Goal: Navigation & Orientation: Go to known website

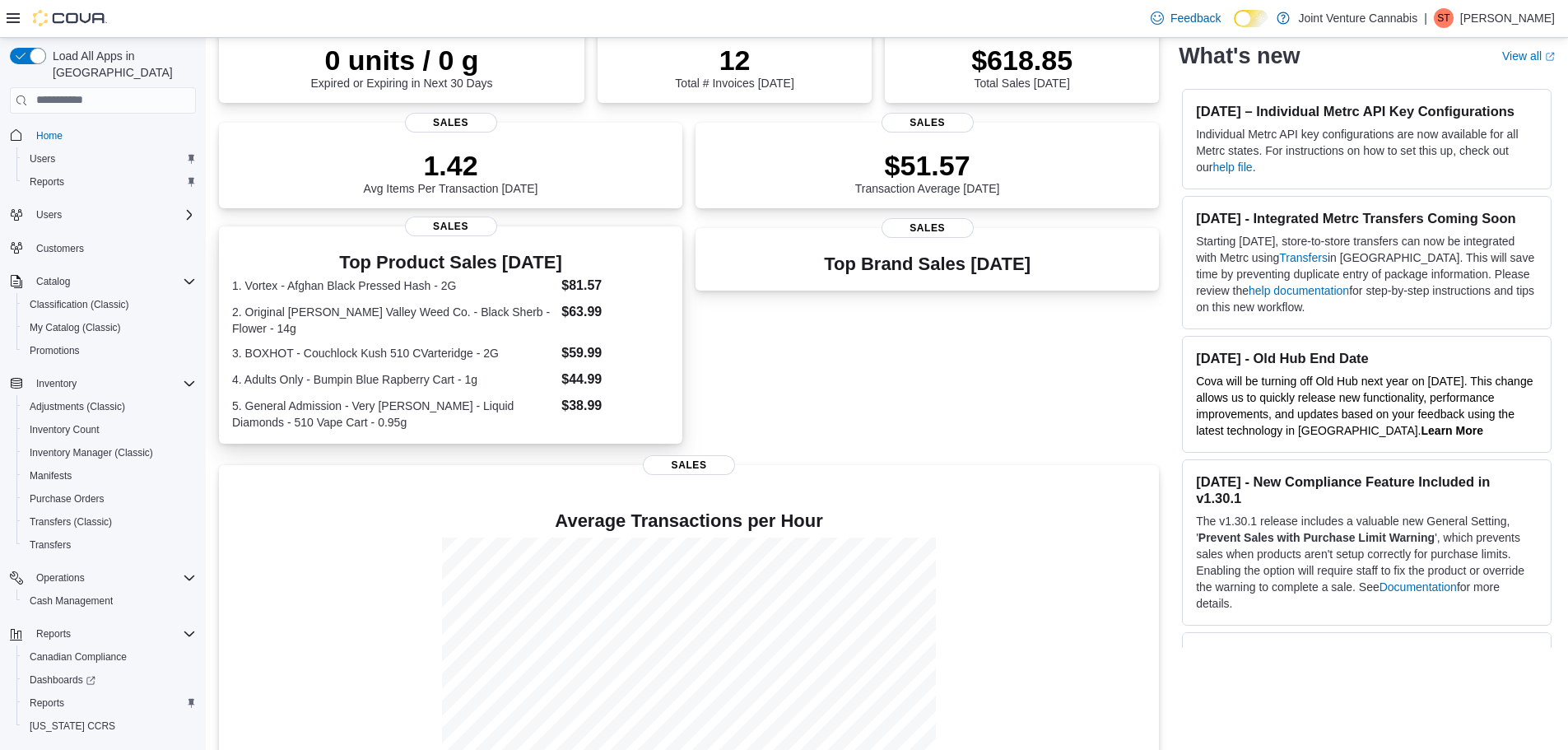
scroll to position [214, 0]
